Goal: Complete application form

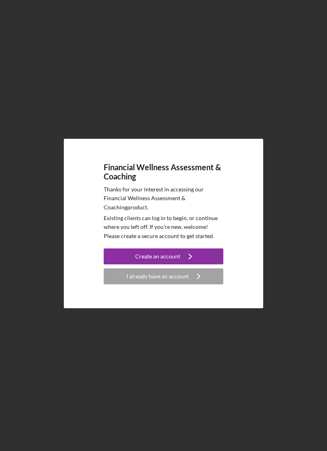
click at [203, 284] on icon "Icon/Navigate" at bounding box center [198, 276] width 20 height 20
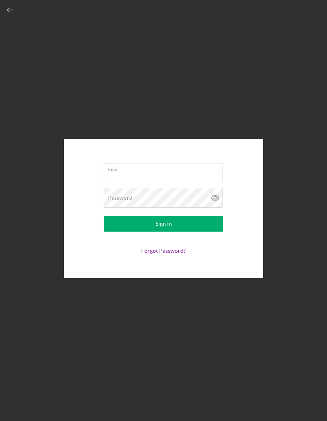
type input "Raamenstallings@gmail.com"
click at [208, 232] on button "Sign In" at bounding box center [164, 224] width 120 height 16
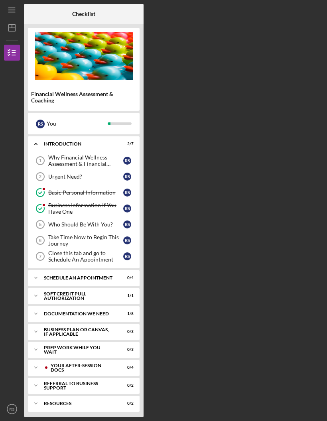
click at [128, 275] on div "Icon/Expander Schedule An Appointment 0 / 4" at bounding box center [84, 278] width 112 height 16
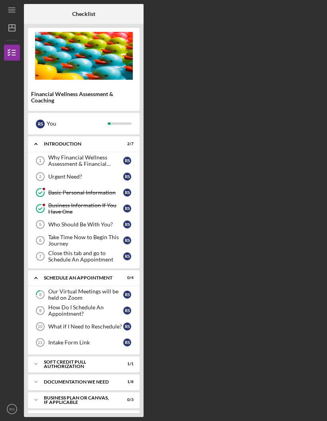
click at [108, 297] on div "Our Virtual Meetings will be held on Zoom" at bounding box center [85, 294] width 75 height 13
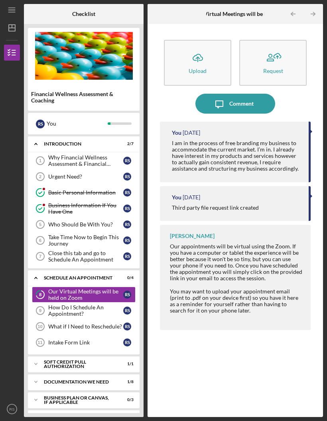
scroll to position [28, 0]
click at [124, 356] on div "Icon/Expander Soft Credit Pull Authorization 1 / 1" at bounding box center [84, 364] width 112 height 16
click at [128, 394] on div "Icon/Expander Documentation We Need 1 / 8" at bounding box center [84, 402] width 112 height 16
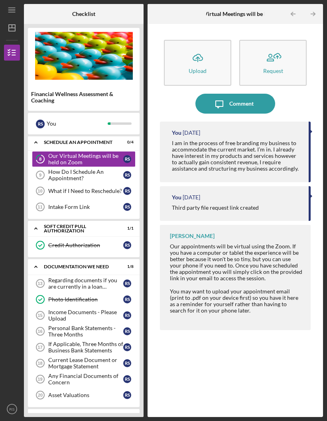
scroll to position [137, 0]
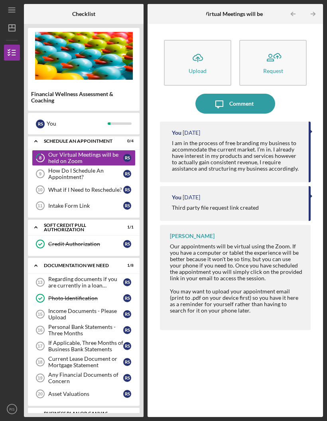
click at [117, 308] on div "Income Documents - Please Upload" at bounding box center [85, 314] width 75 height 13
